Goal: Task Accomplishment & Management: Manage account settings

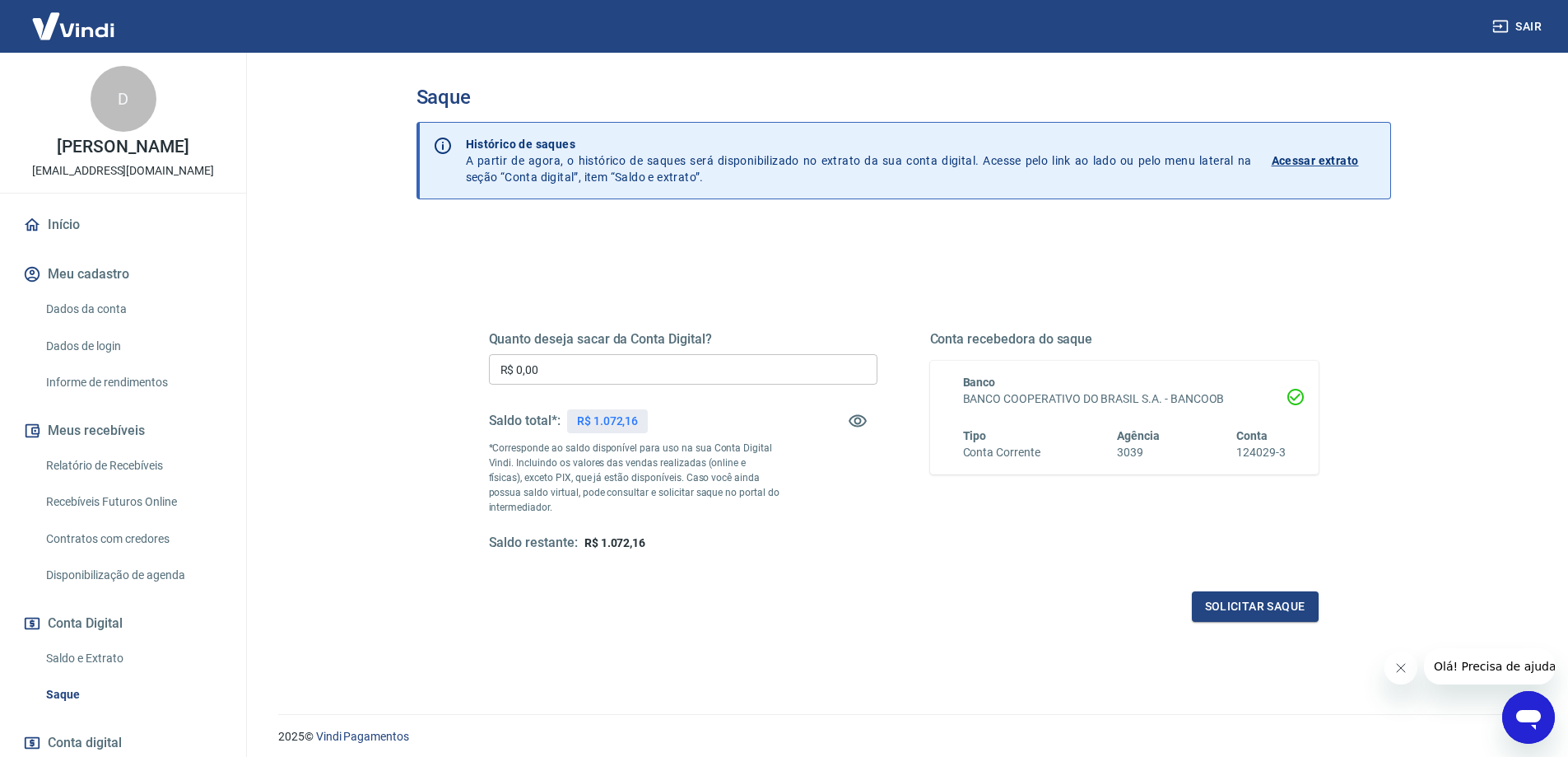
click at [38, 27] on img at bounding box center [73, 26] width 107 height 50
